Goal: Task Accomplishment & Management: Use online tool/utility

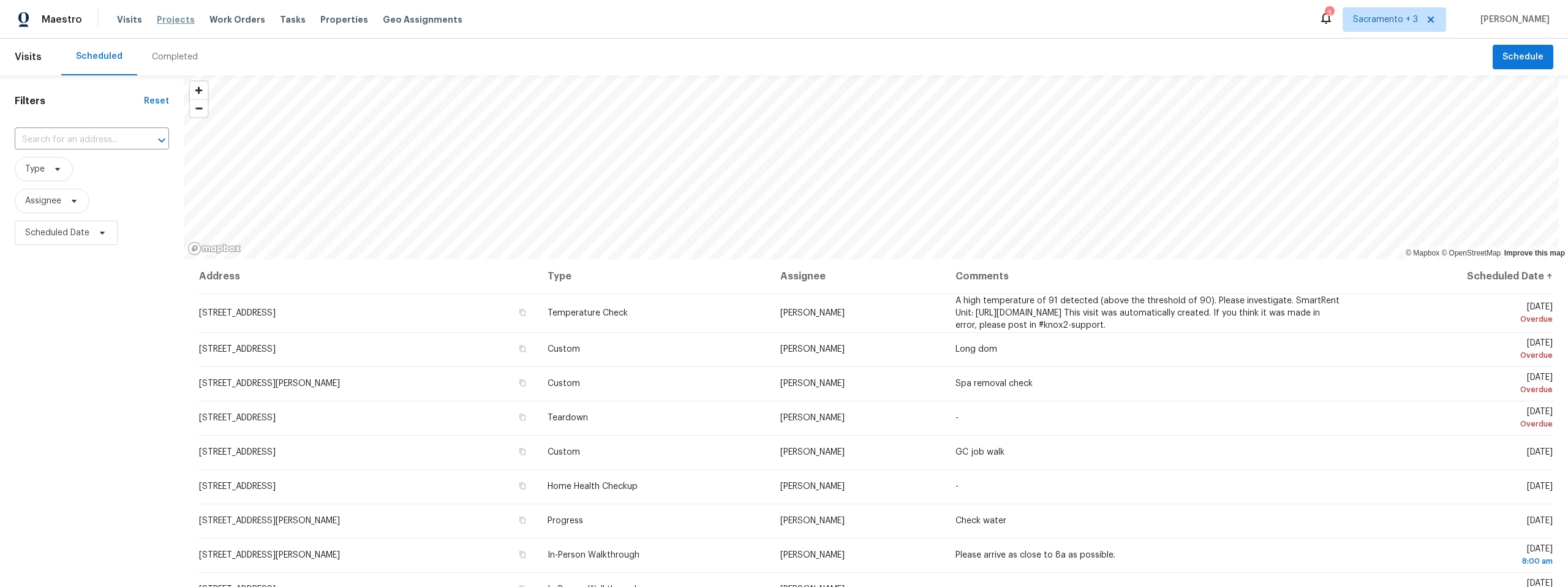
click at [173, 23] on span "Projects" at bounding box center [176, 19] width 38 height 12
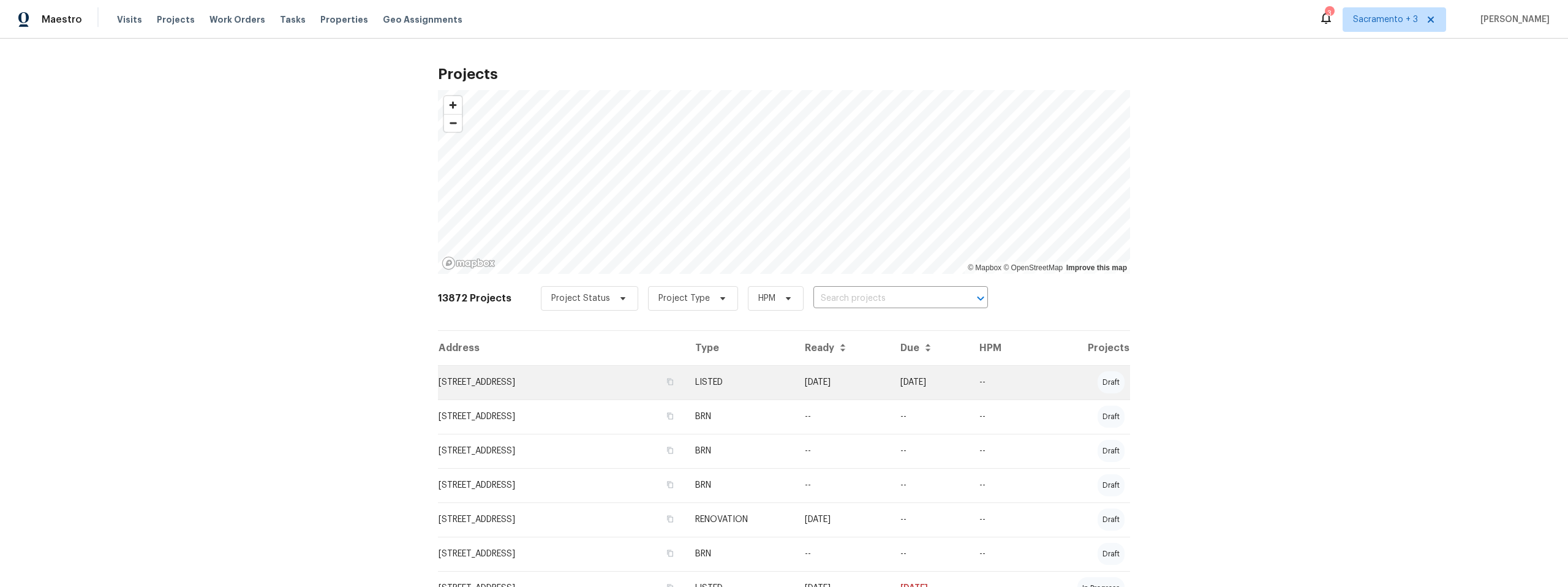
click at [514, 382] on td "1540 Pastal Way, Davis, CA 95618" at bounding box center [561, 382] width 248 height 34
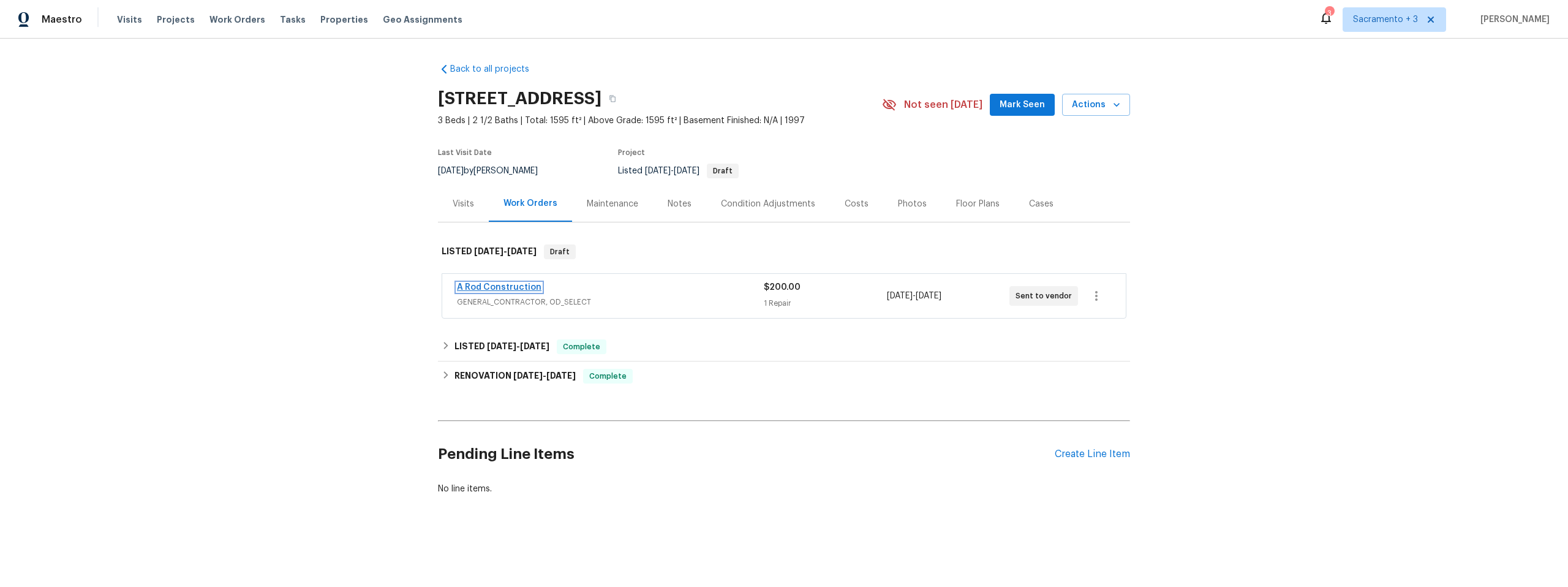
click at [493, 285] on link "A Rod Construction" at bounding box center [500, 287] width 85 height 8
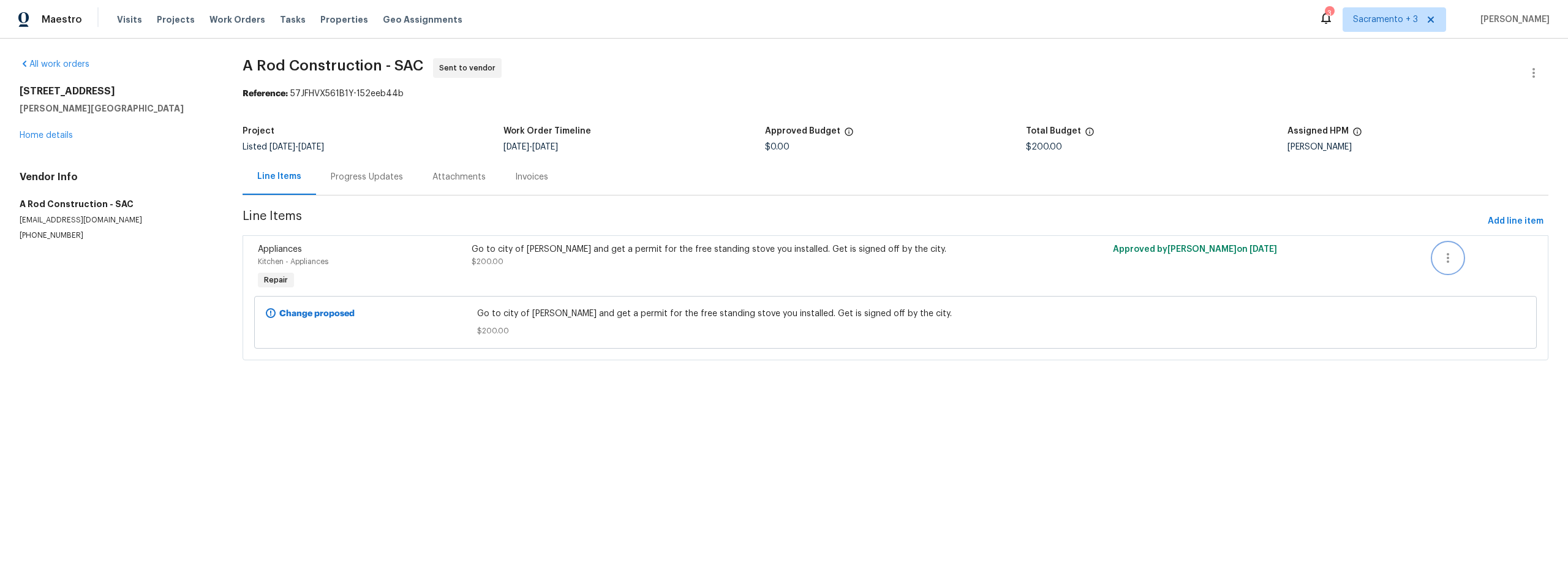
click at [1441, 257] on icon "button" at bounding box center [1448, 258] width 15 height 15
click at [919, 546] on div at bounding box center [784, 293] width 1568 height 587
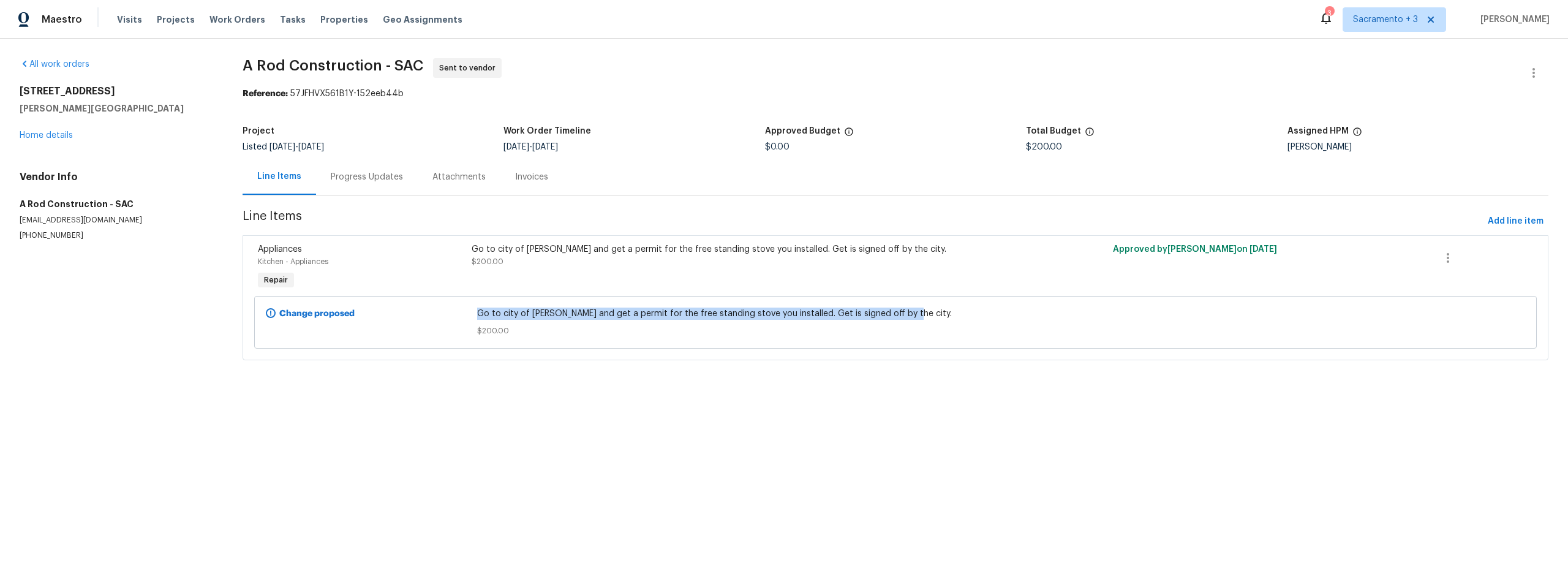
drag, startPoint x: 475, startPoint y: 312, endPoint x: 974, endPoint y: 319, distance: 499.0
click at [974, 319] on span "Go to city of Davis and get a permit for the free standing stove you installed.…" at bounding box center [896, 313] width 838 height 12
copy span "Go to city of Davis and get a permit for the free standing stove you installed.…"
